Goal: Task Accomplishment & Management: Use online tool/utility

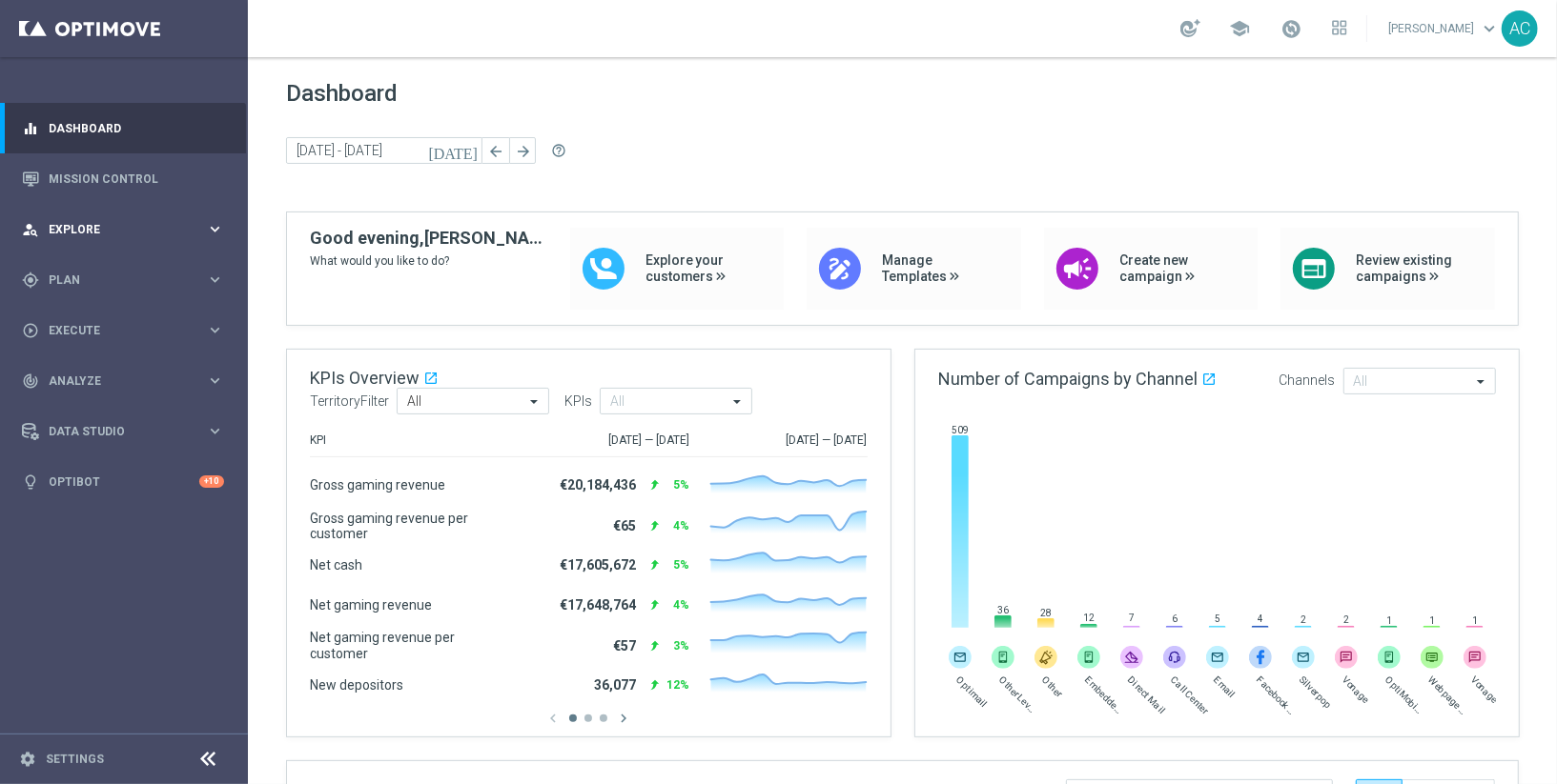
click at [151, 227] on span "Explore" at bounding box center [127, 229] width 157 height 12
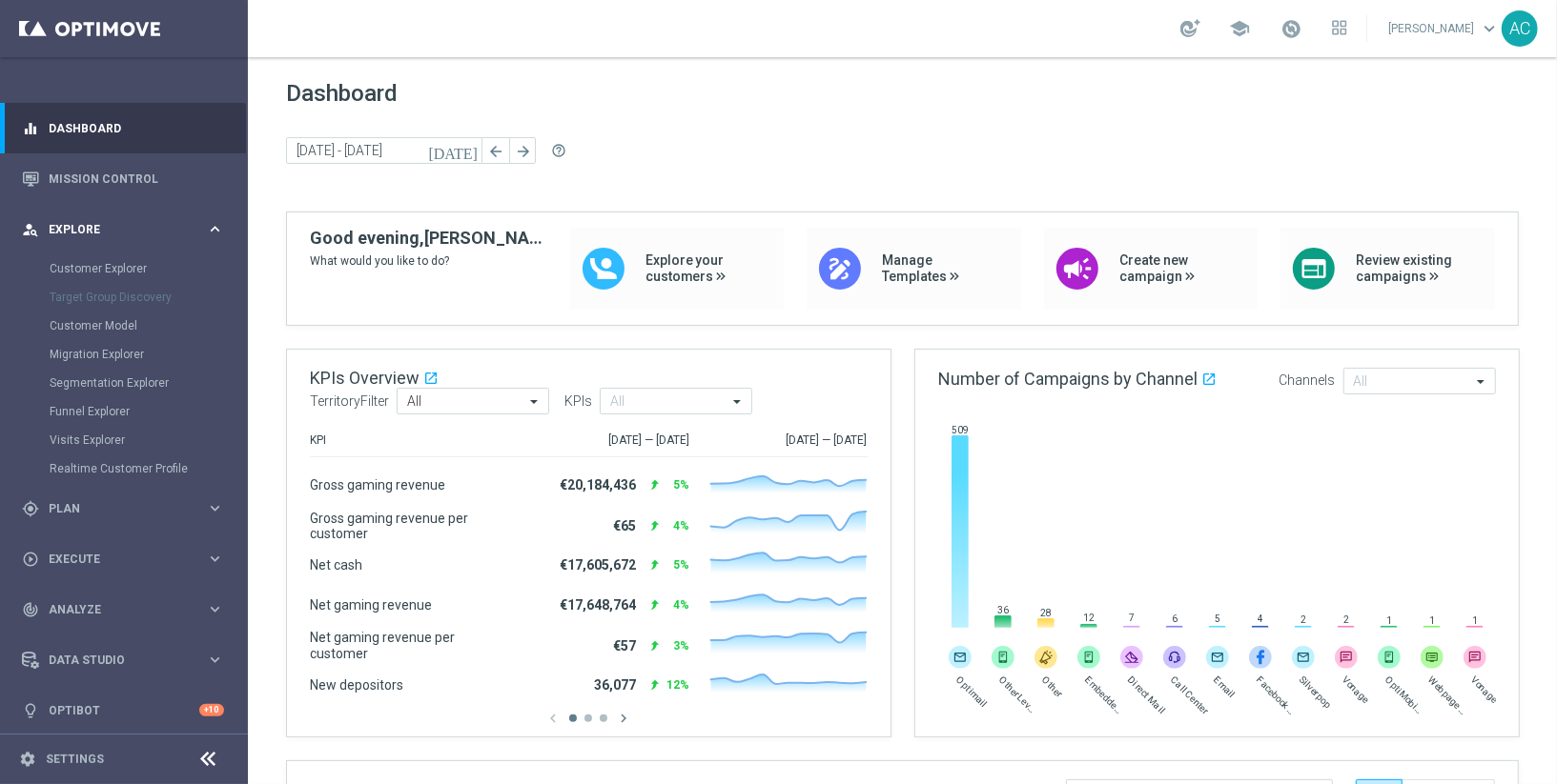
click at [134, 238] on div "person_search Explore keyboard_arrow_right" at bounding box center [123, 229] width 246 height 50
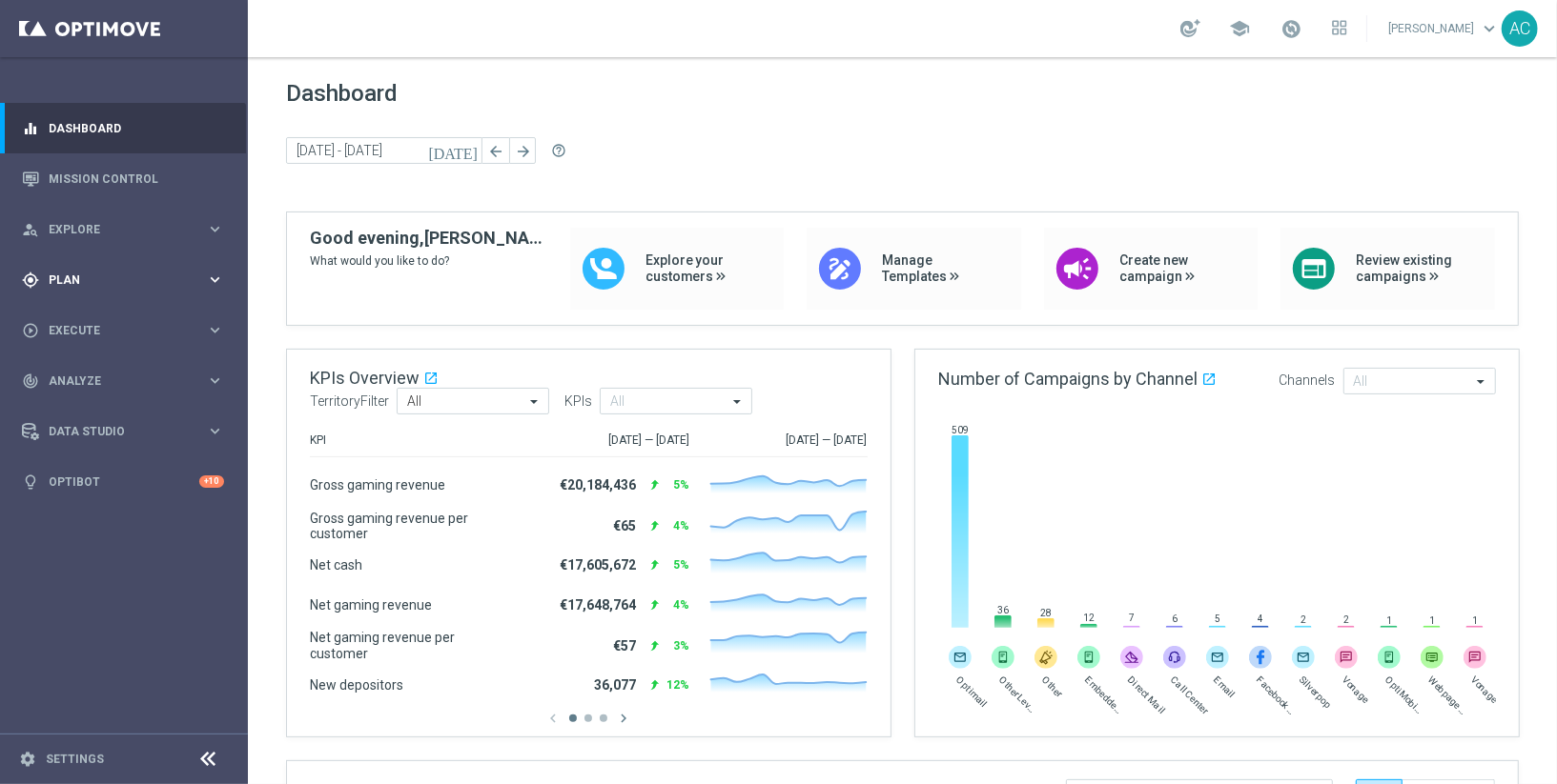
click at [96, 286] on div "gps_fixed Plan" at bounding box center [114, 281] width 184 height 17
click at [91, 370] on button "Templates keyboard_arrow_right" at bounding box center [137, 377] width 175 height 15
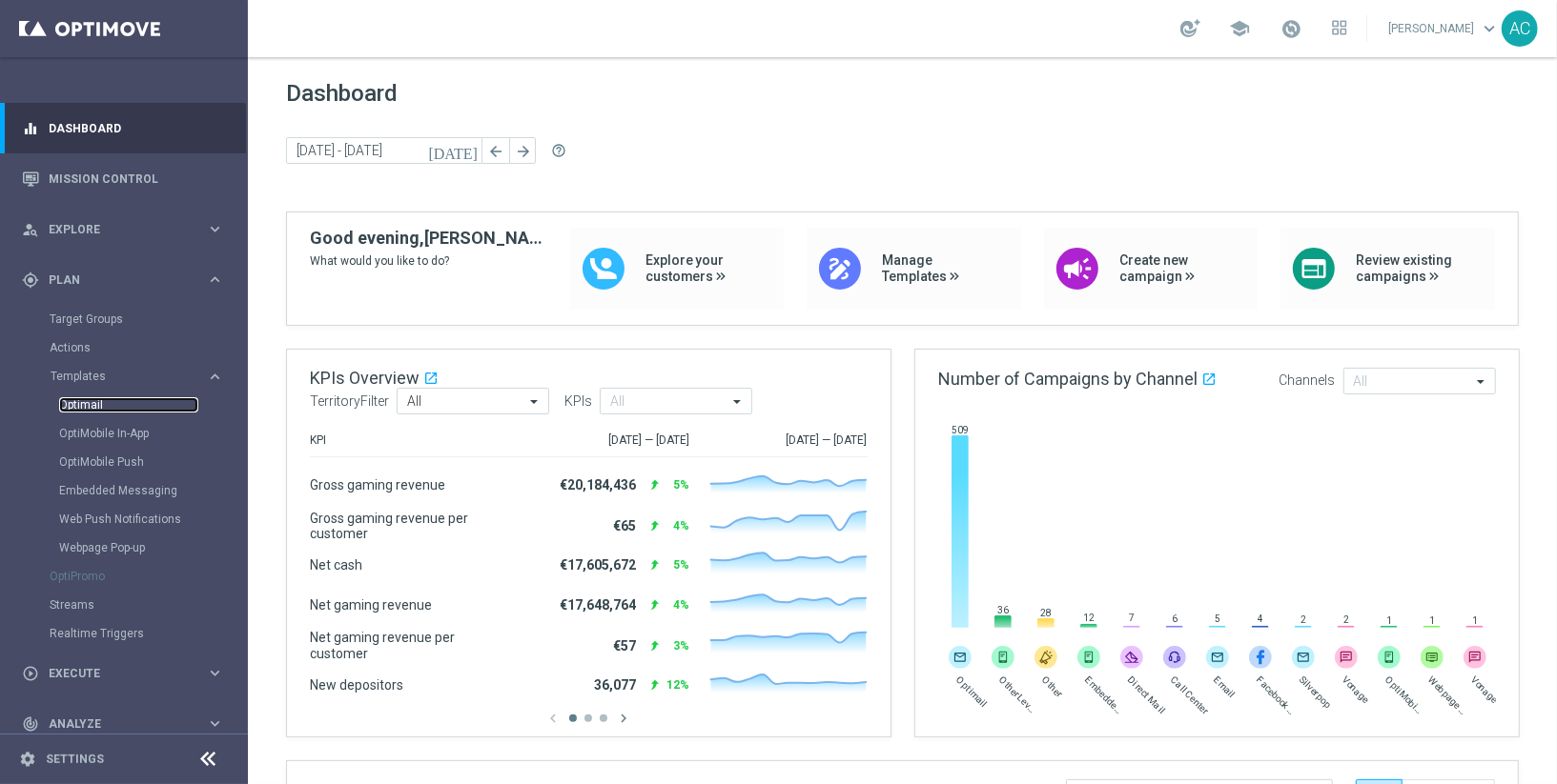
click at [103, 401] on link "Optimail" at bounding box center [129, 406] width 139 height 15
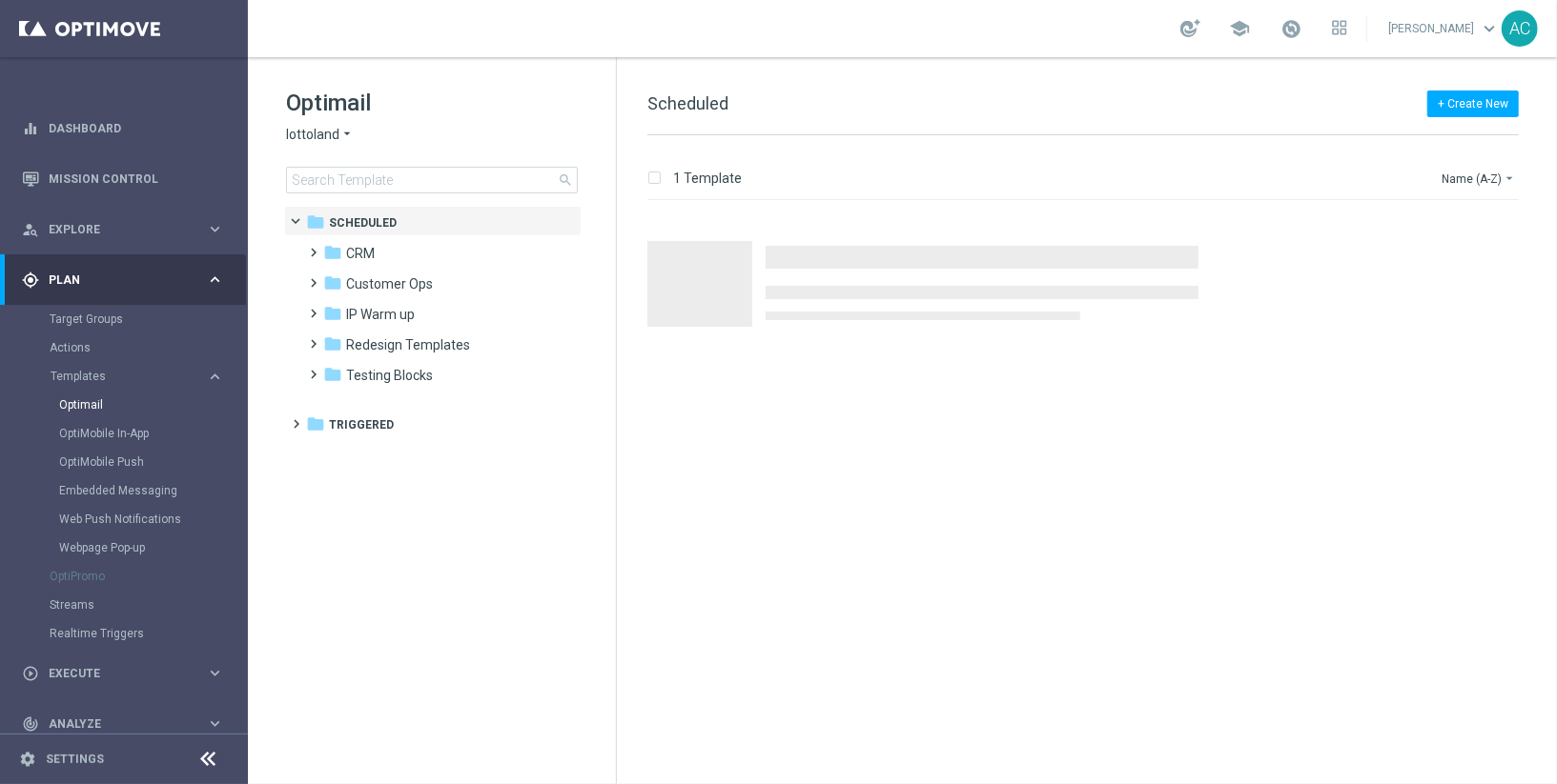
click at [336, 139] on span "lottoland" at bounding box center [312, 135] width 53 height 18
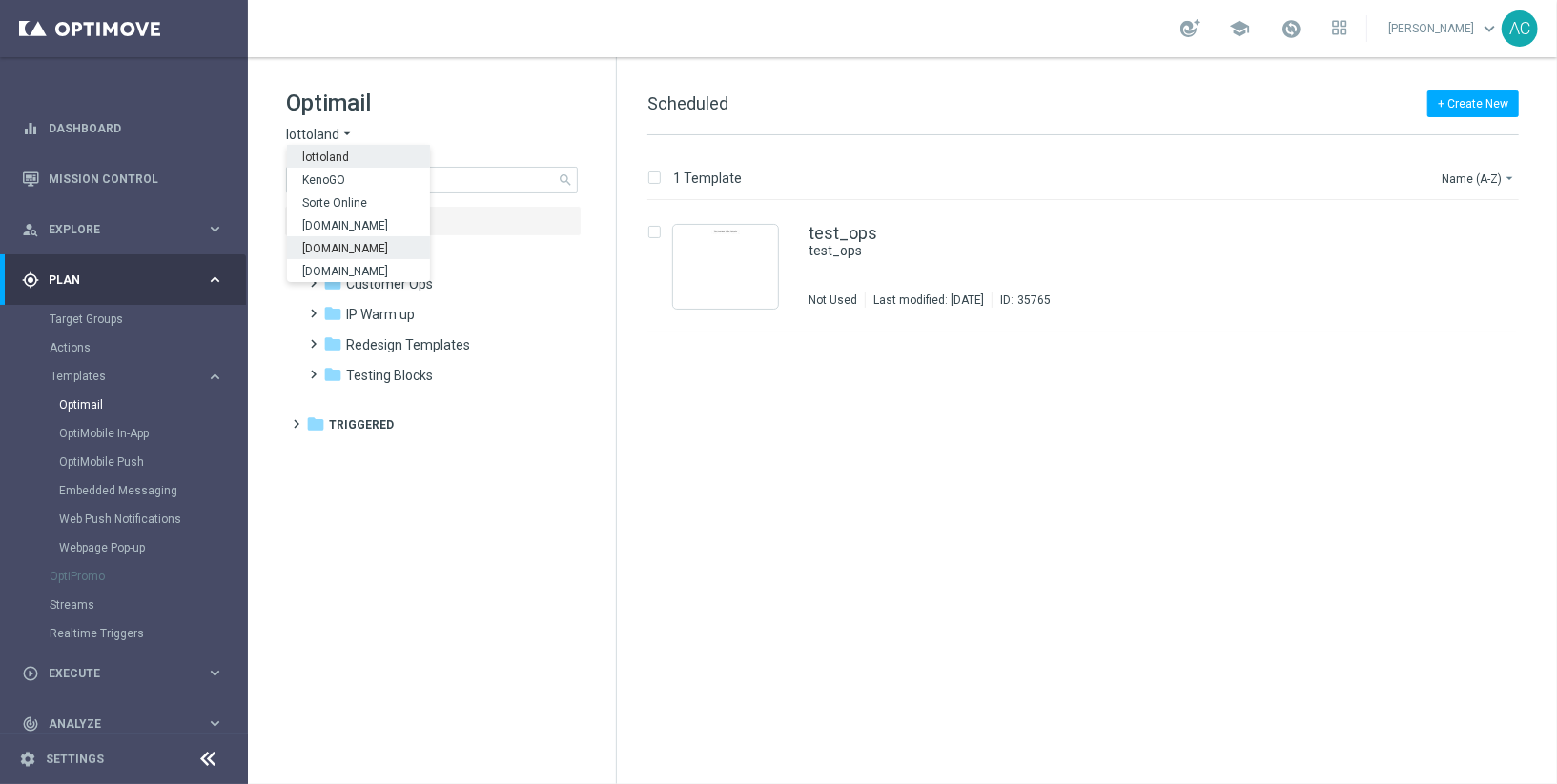
click at [382, 253] on div "Lottoland.bet.br" at bounding box center [358, 248] width 143 height 23
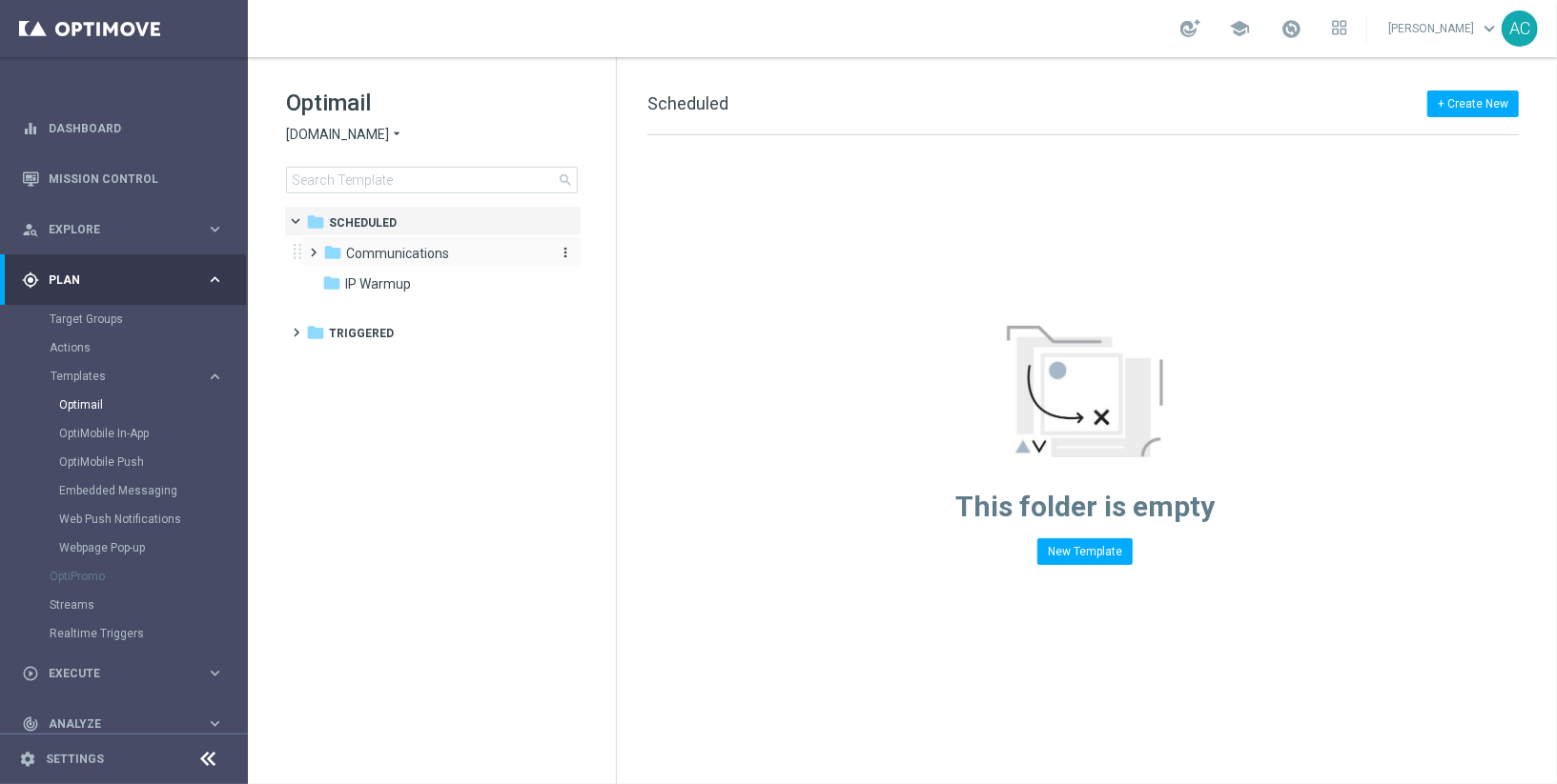
click at [374, 248] on span "Communications" at bounding box center [397, 254] width 103 height 17
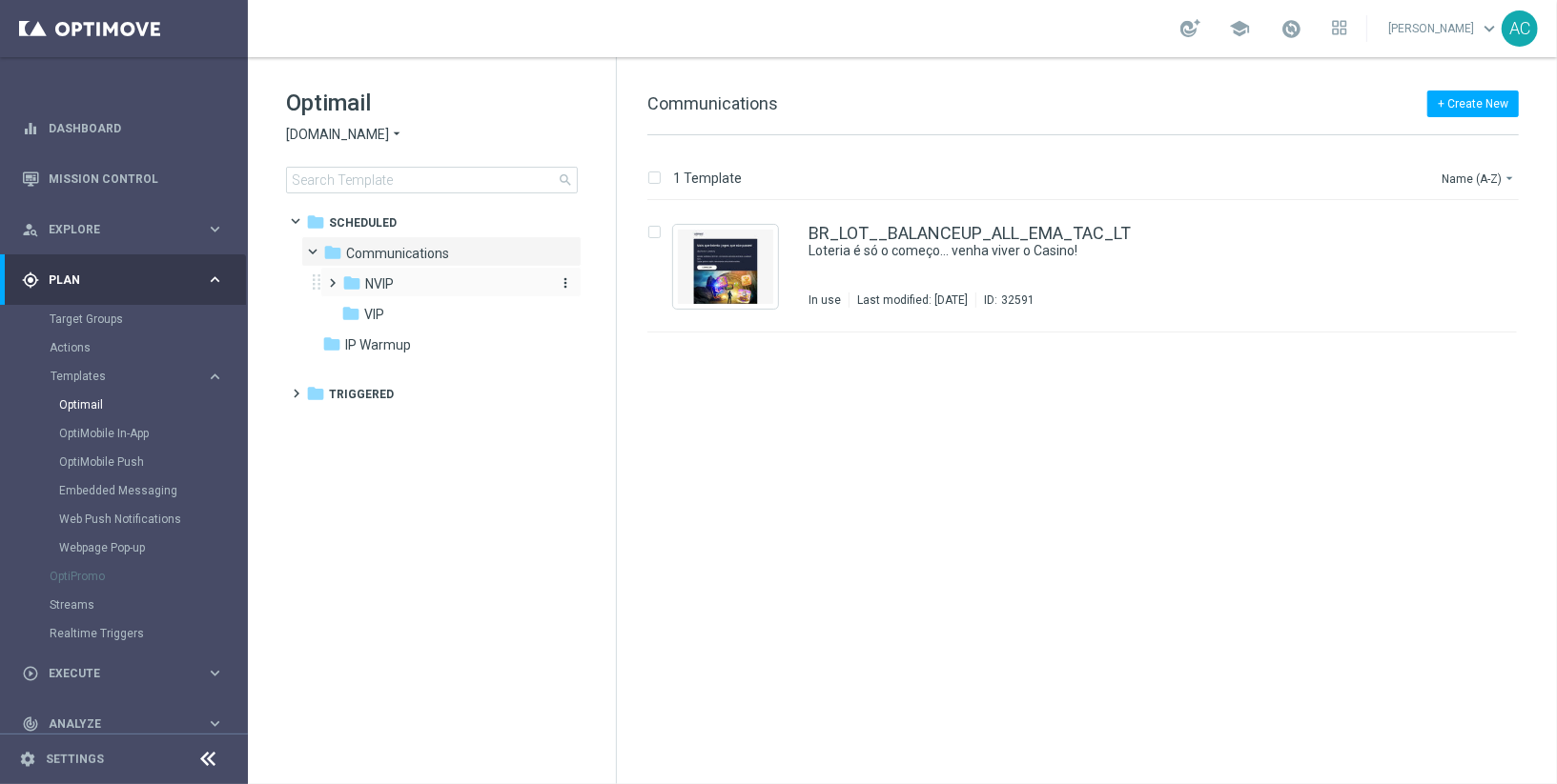
click at [405, 280] on div "folder NVIP" at bounding box center [443, 285] width 203 height 22
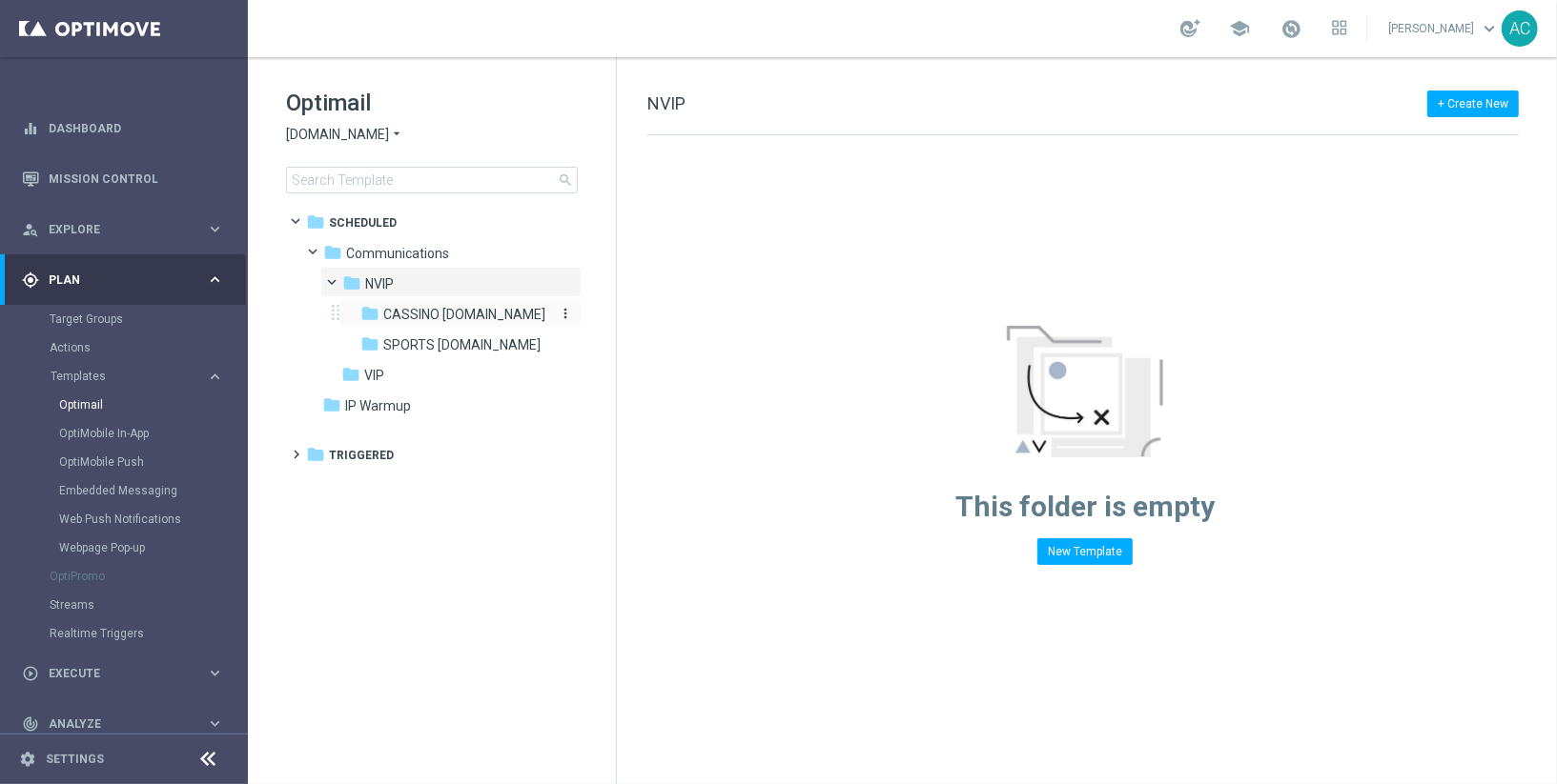
click at [433, 324] on div "folder CASSINO bet.br" at bounding box center [454, 315] width 188 height 22
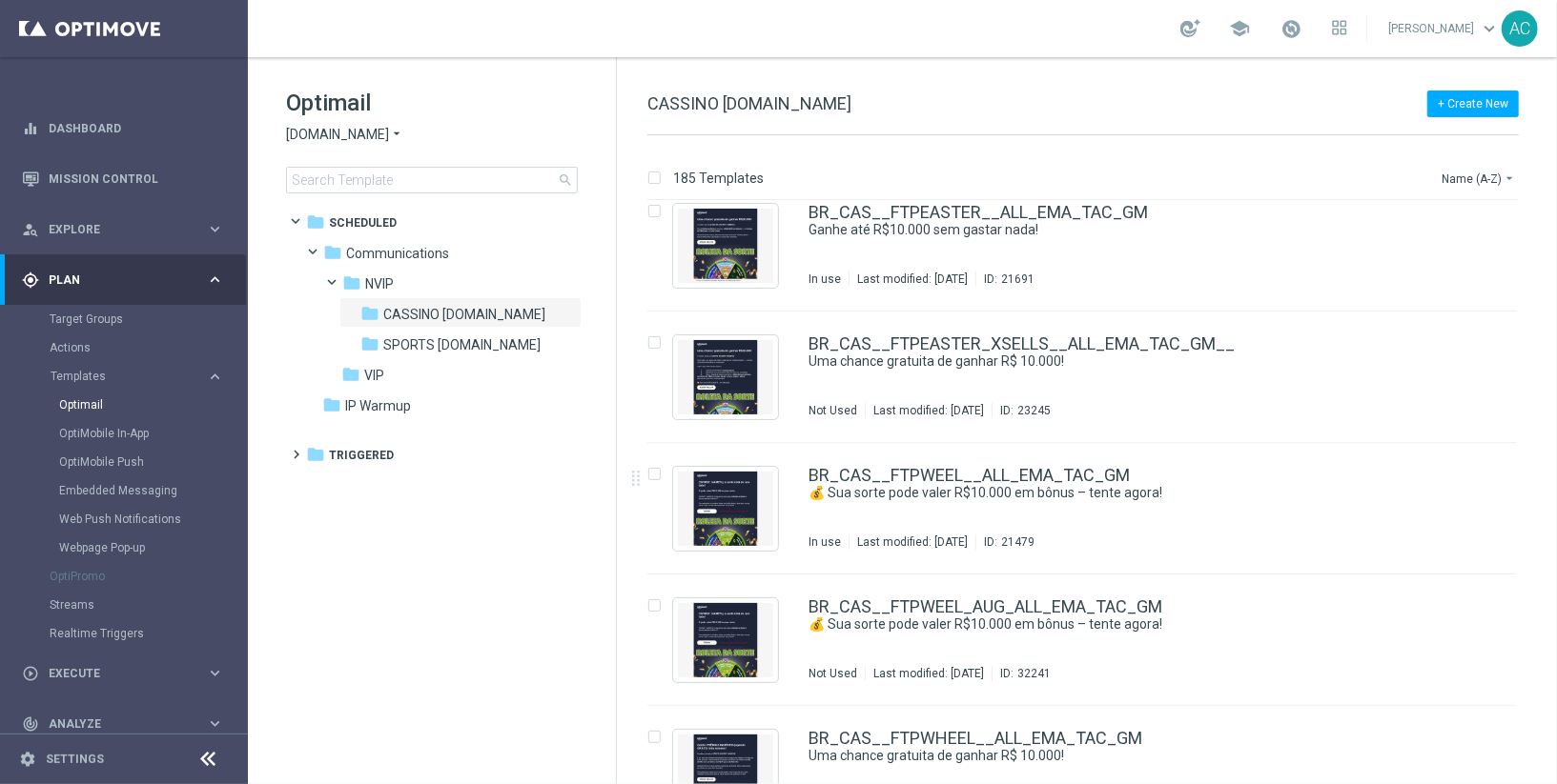
scroll to position [2511, 0]
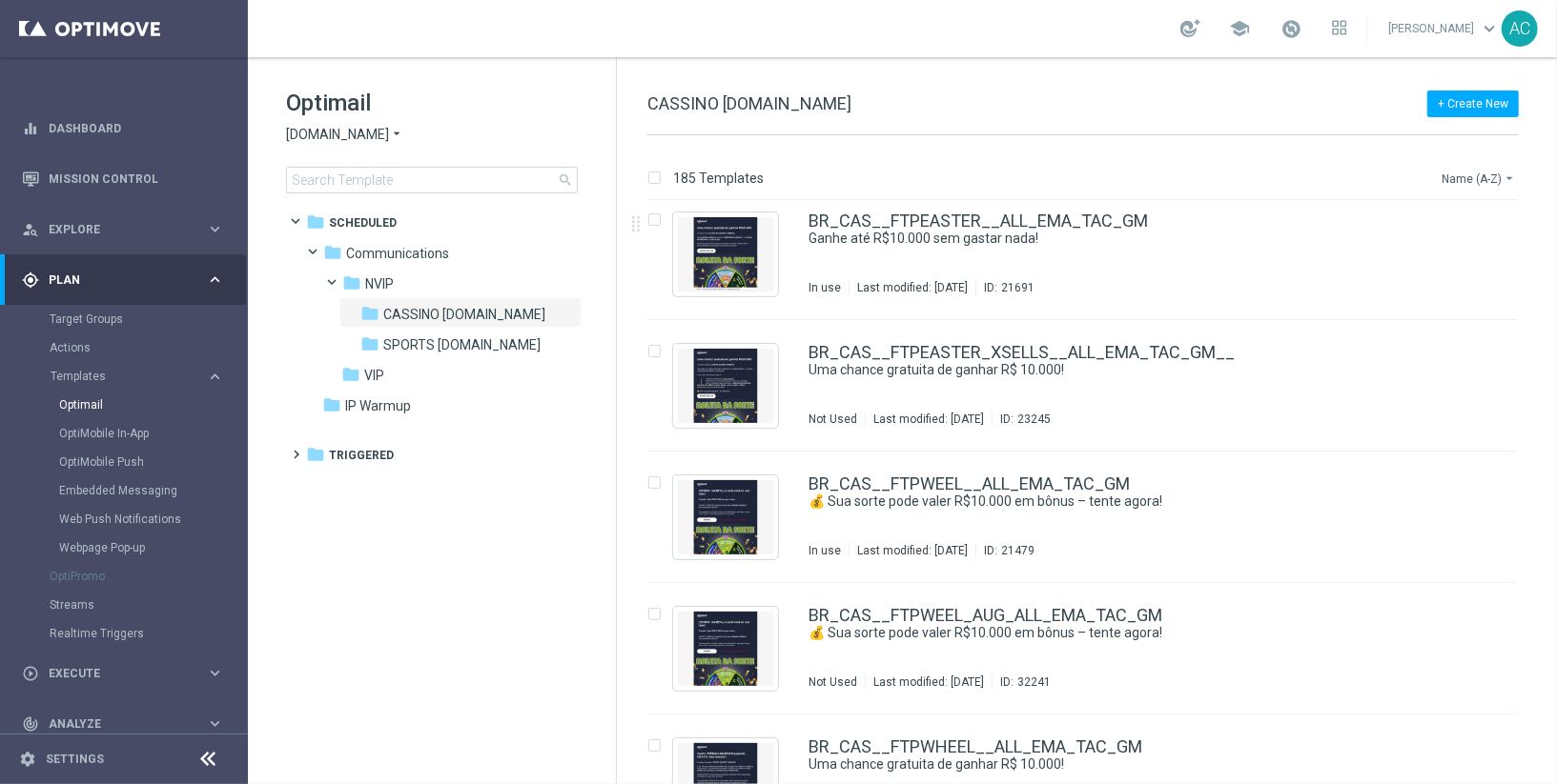
click at [1481, 174] on button "Name (A-Z) arrow_drop_down" at bounding box center [1480, 178] width 79 height 23
click at [1461, 270] on div "Date Modified (Newest)" at bounding box center [1443, 263] width 153 height 27
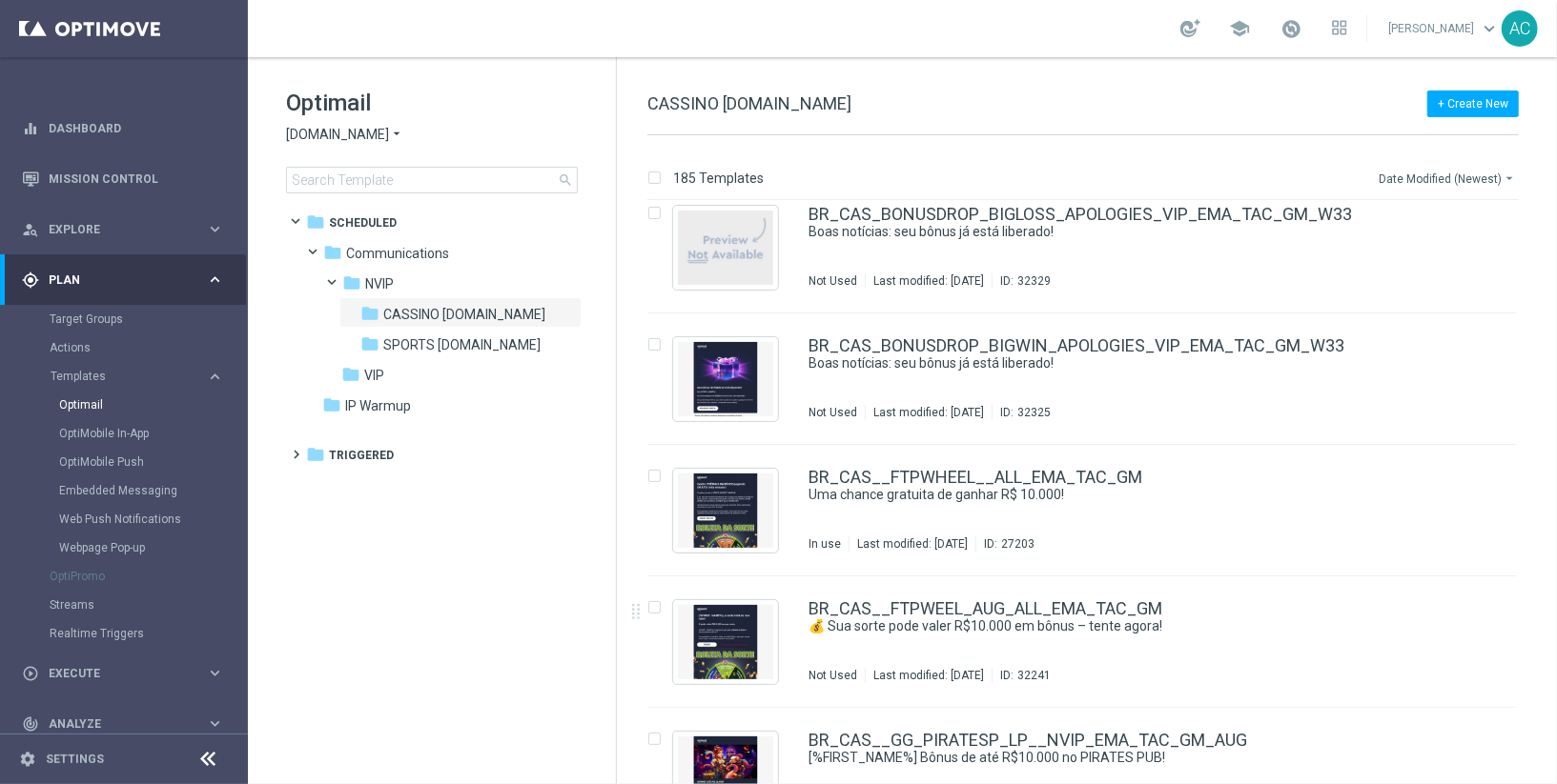
scroll to position [3730, 0]
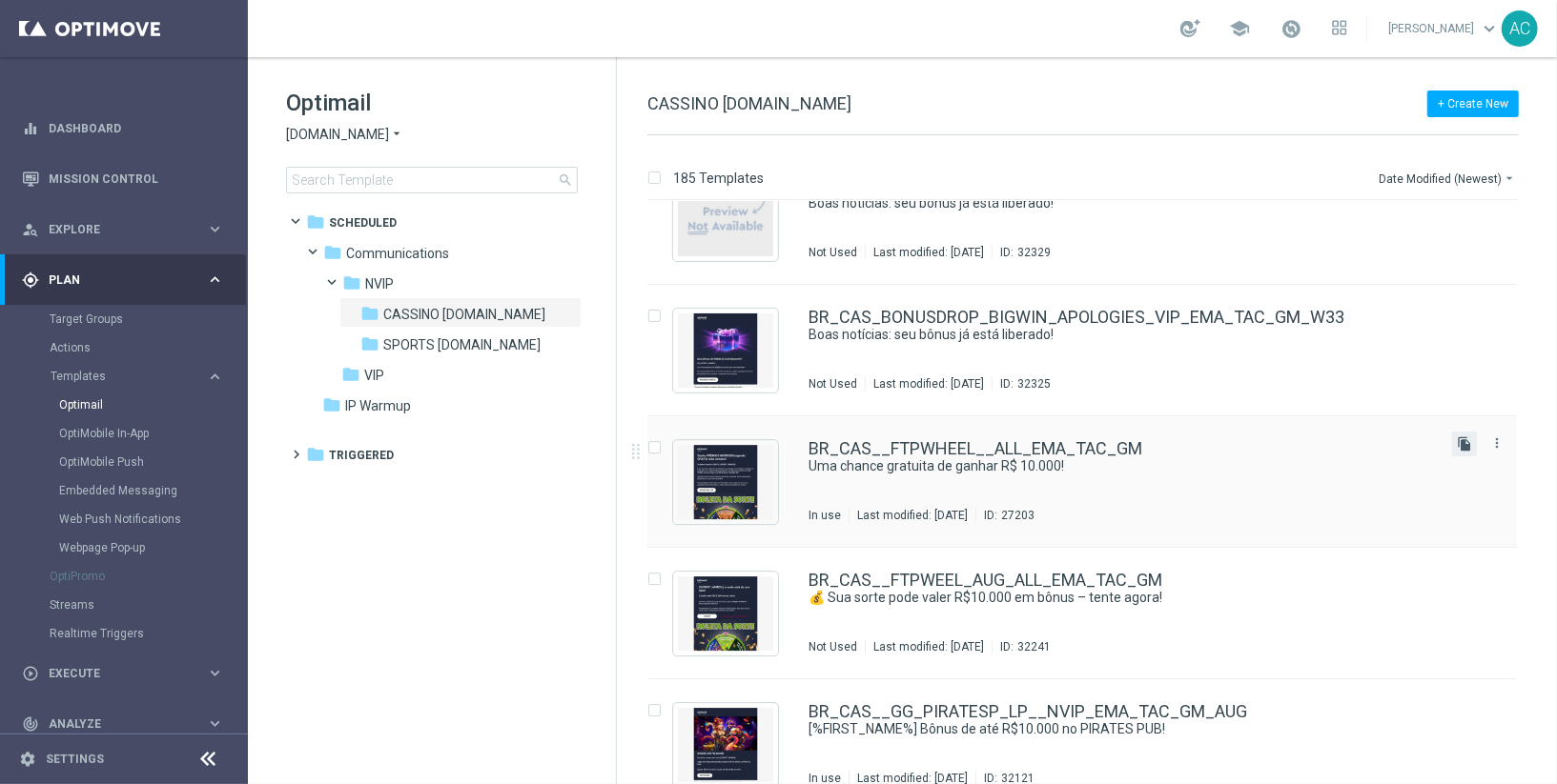
click at [1463, 445] on icon "file_copy" at bounding box center [1464, 444] width 15 height 15
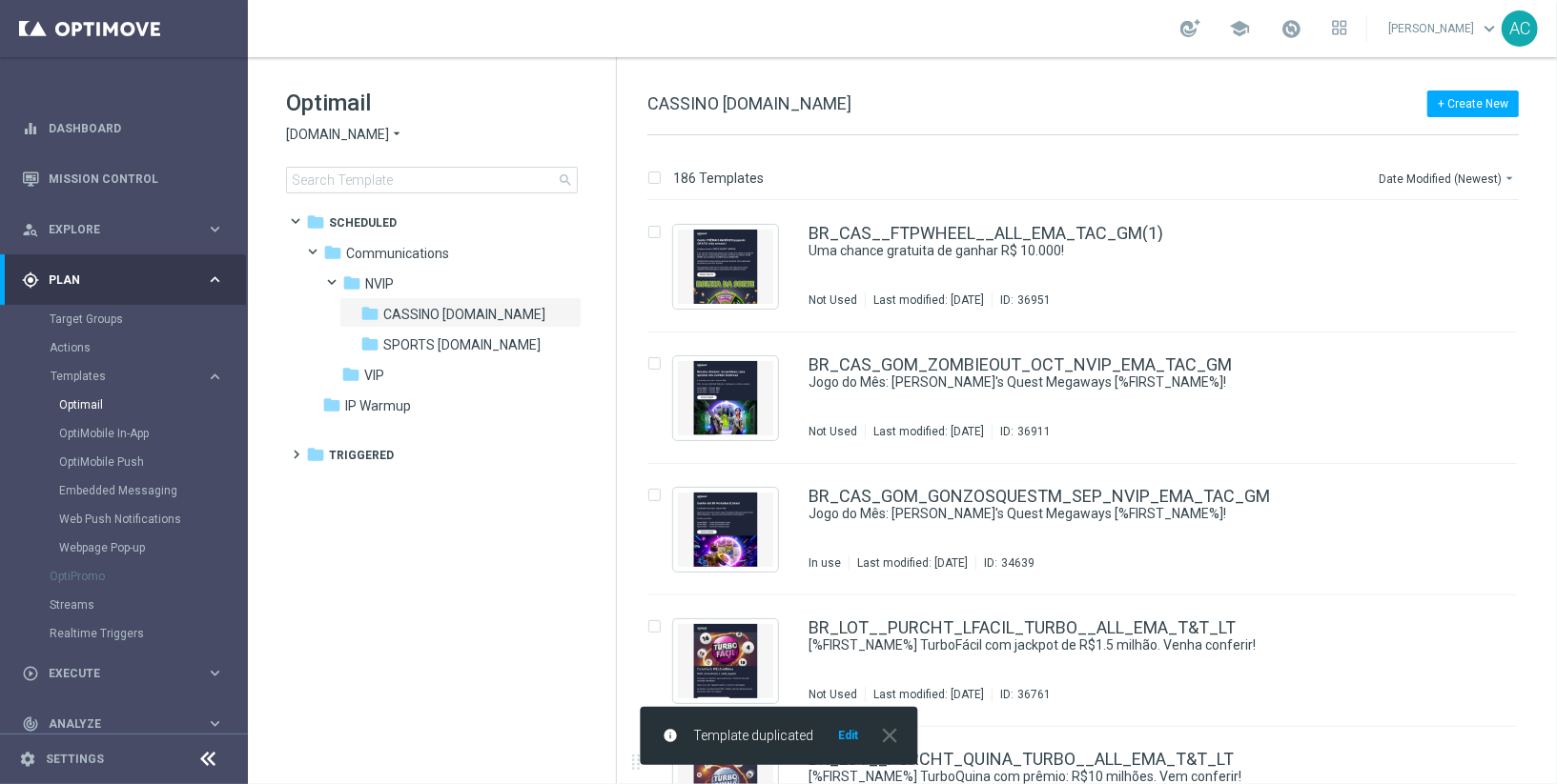
click at [846, 733] on button "Edit" at bounding box center [848, 736] width 24 height 15
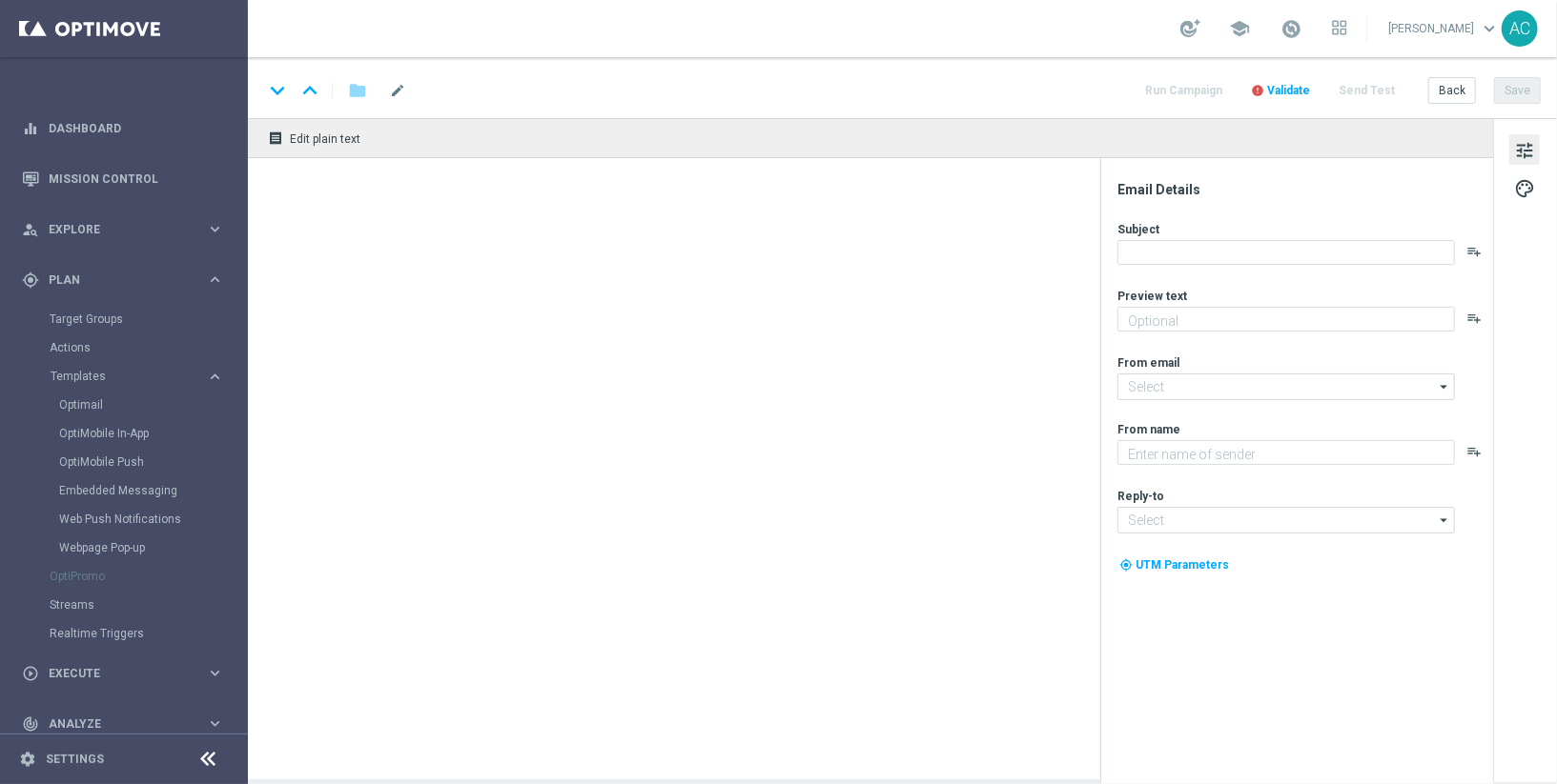
type textarea "Jogue GRÁTIS todas as semanas para ter a chance de ganhar PRÊMIOS INCRÍVEIS!"
type textarea "Lottoland"
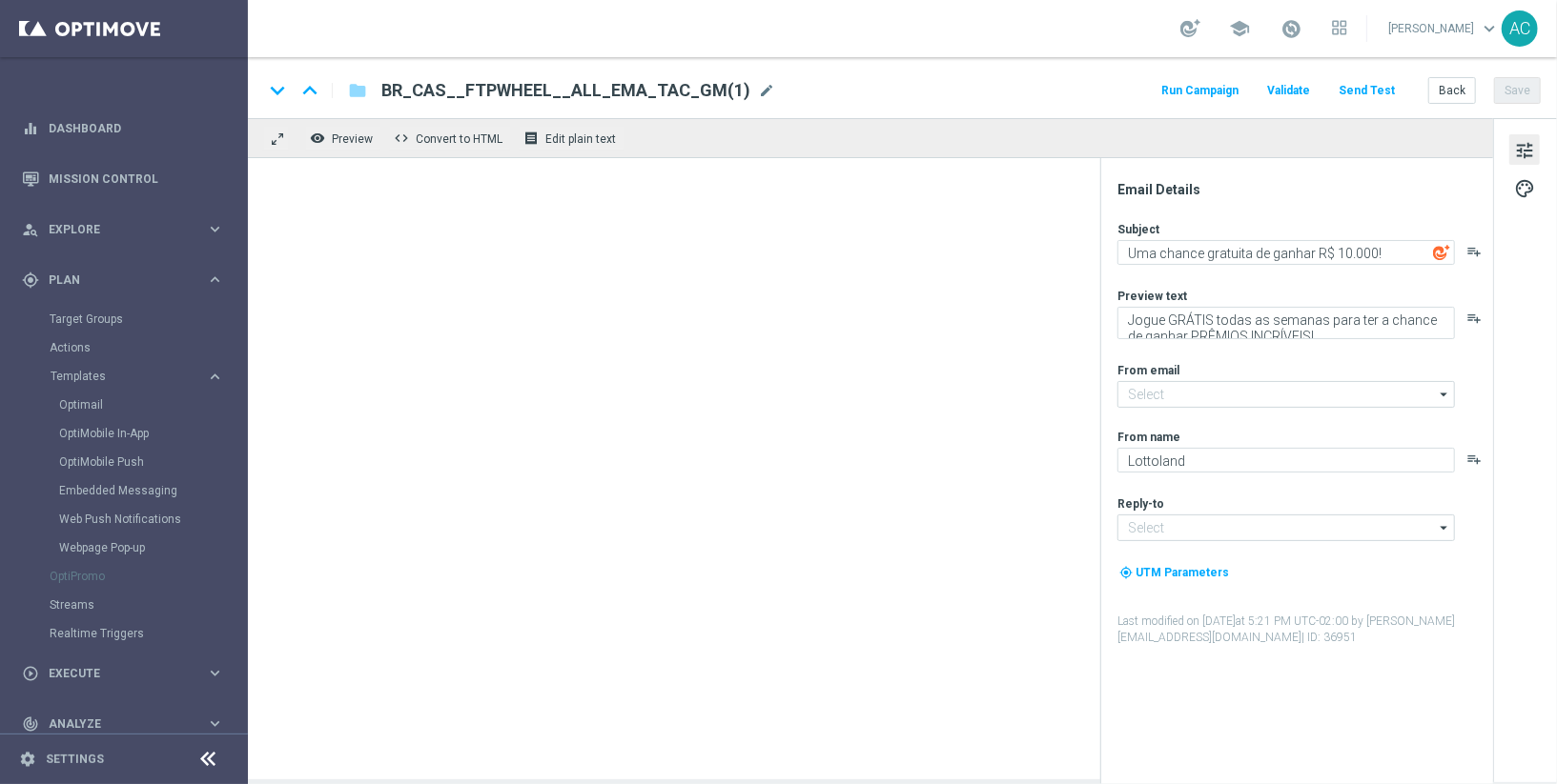
type input "mail@crm.lottoland.bet.br"
type input "contato@lottoland.bet.br"
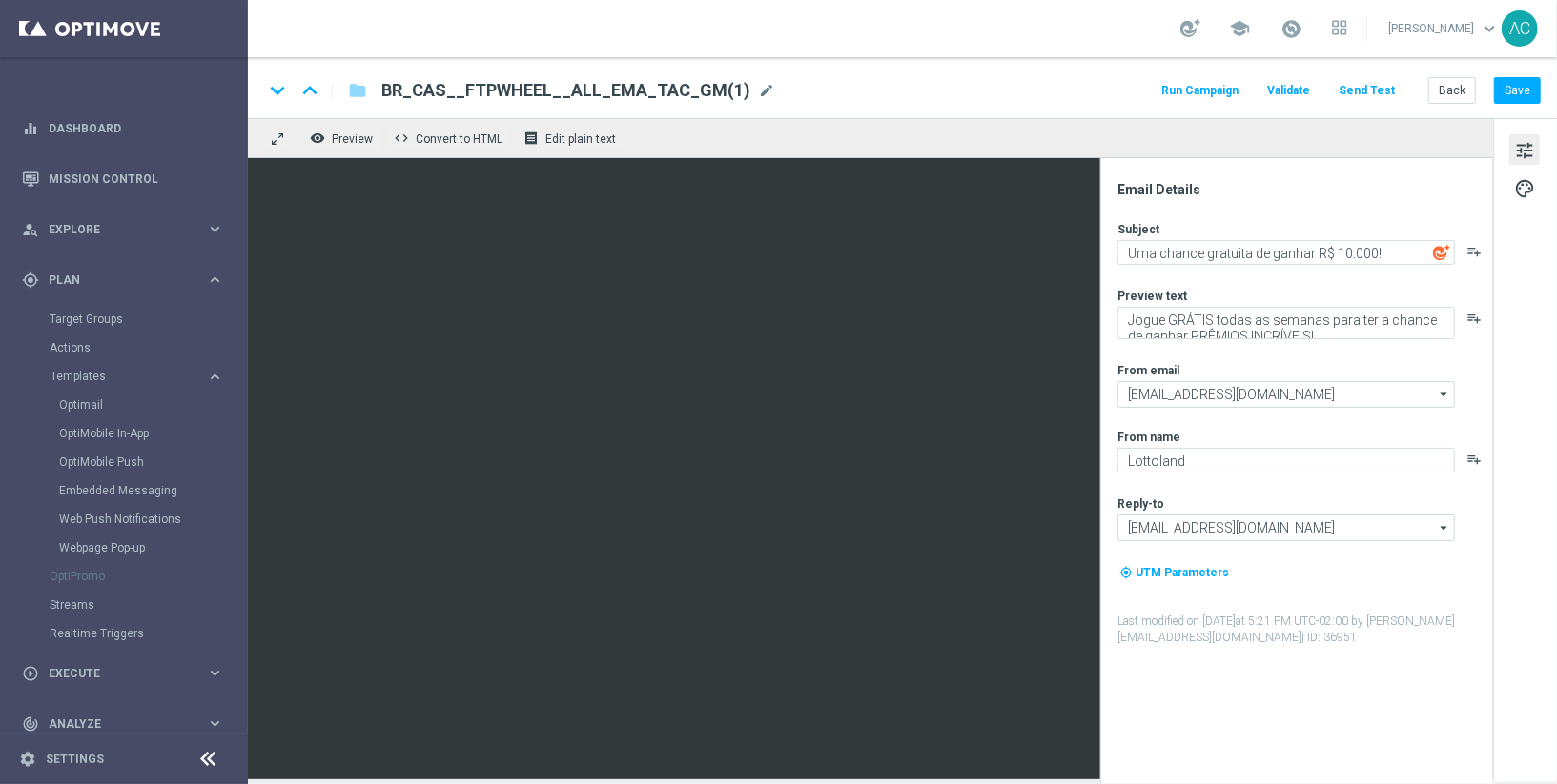
click at [595, 93] on span "BR_CAS__FTPWHEEL__ALL_EMA_TAC_GM(1)" at bounding box center [565, 91] width 369 height 23
click at [0, 0] on input "BR_CAS__FTPWHEEL__ALL_EMA_TAC_GM(1)" at bounding box center [0, 0] width 0 height 0
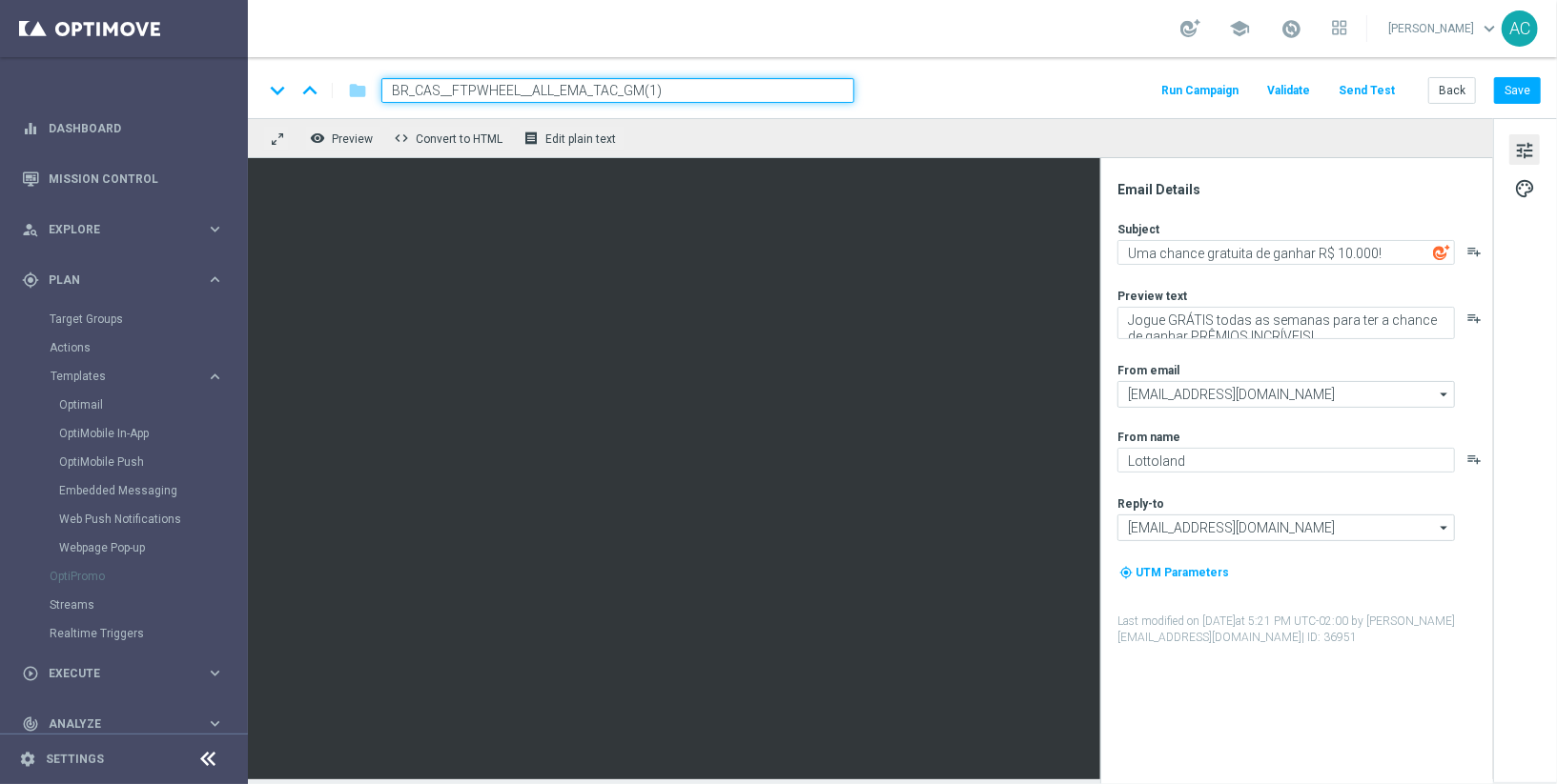
click at [595, 93] on input "BR_CAS__FTPWHEEL__ALL_EMA_TAC_GM(1)" at bounding box center [618, 91] width 473 height 25
paste input "OC_ALL_EMA_TAC_GM"
type input "BR_CAS__FTPWHEEL_OC_ALL_EMA_TAC_GM"
click at [1524, 95] on button "Save" at bounding box center [1517, 91] width 46 height 27
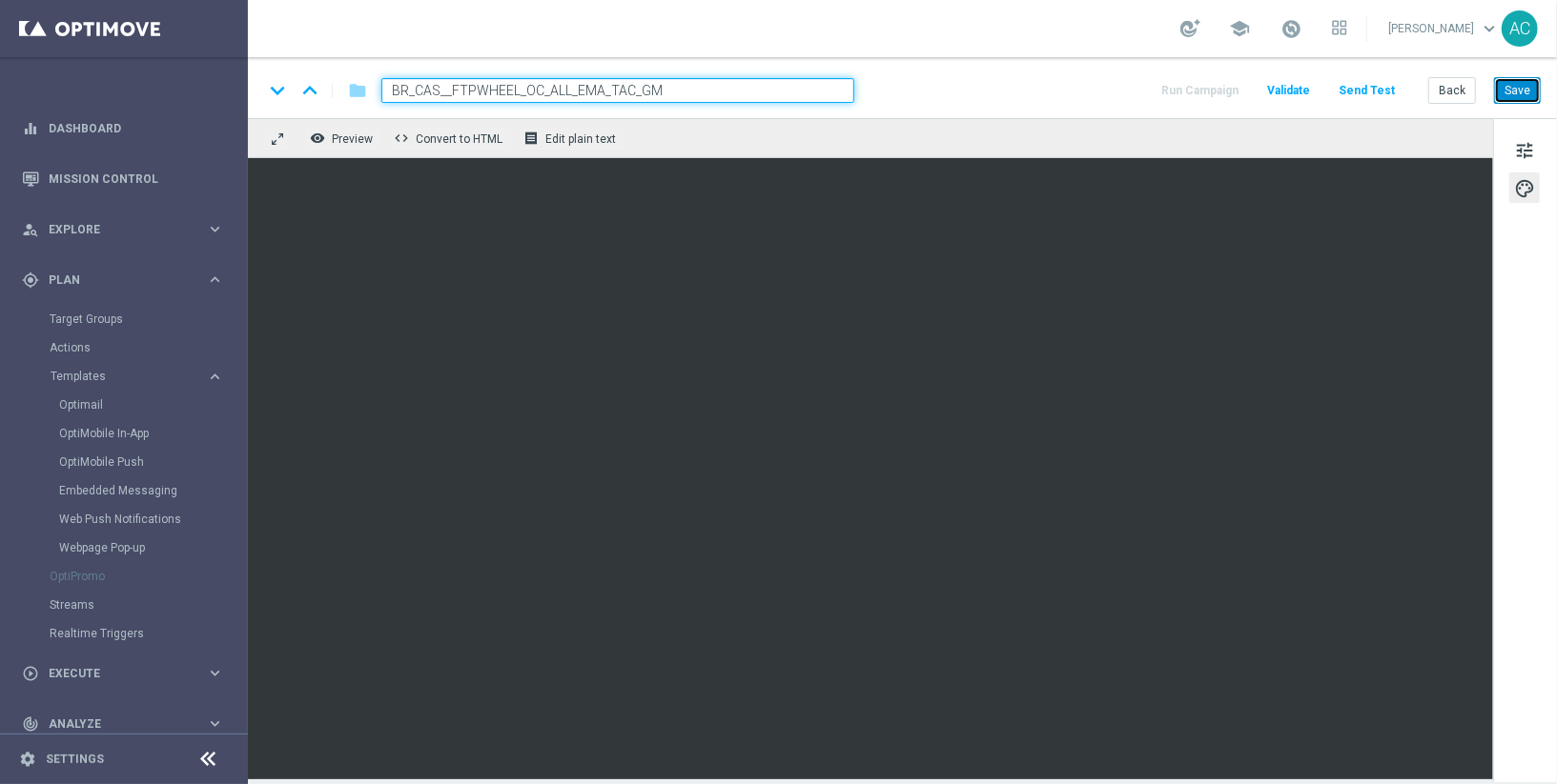
click at [1517, 92] on button "Save" at bounding box center [1517, 91] width 46 height 27
